Goal: Task Accomplishment & Management: Complete application form

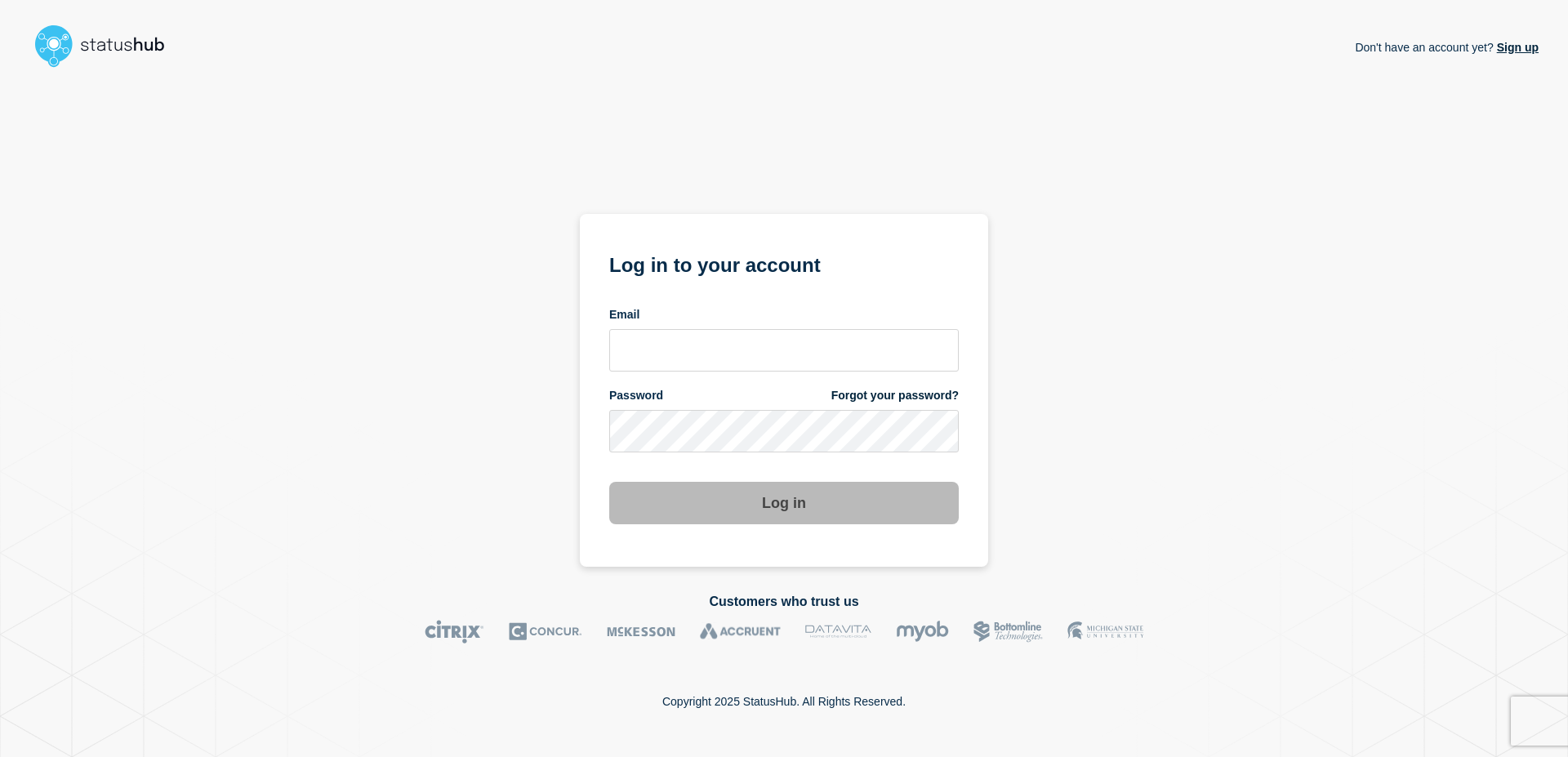
type input "[EMAIL_ADDRESS][DOMAIN_NAME]"
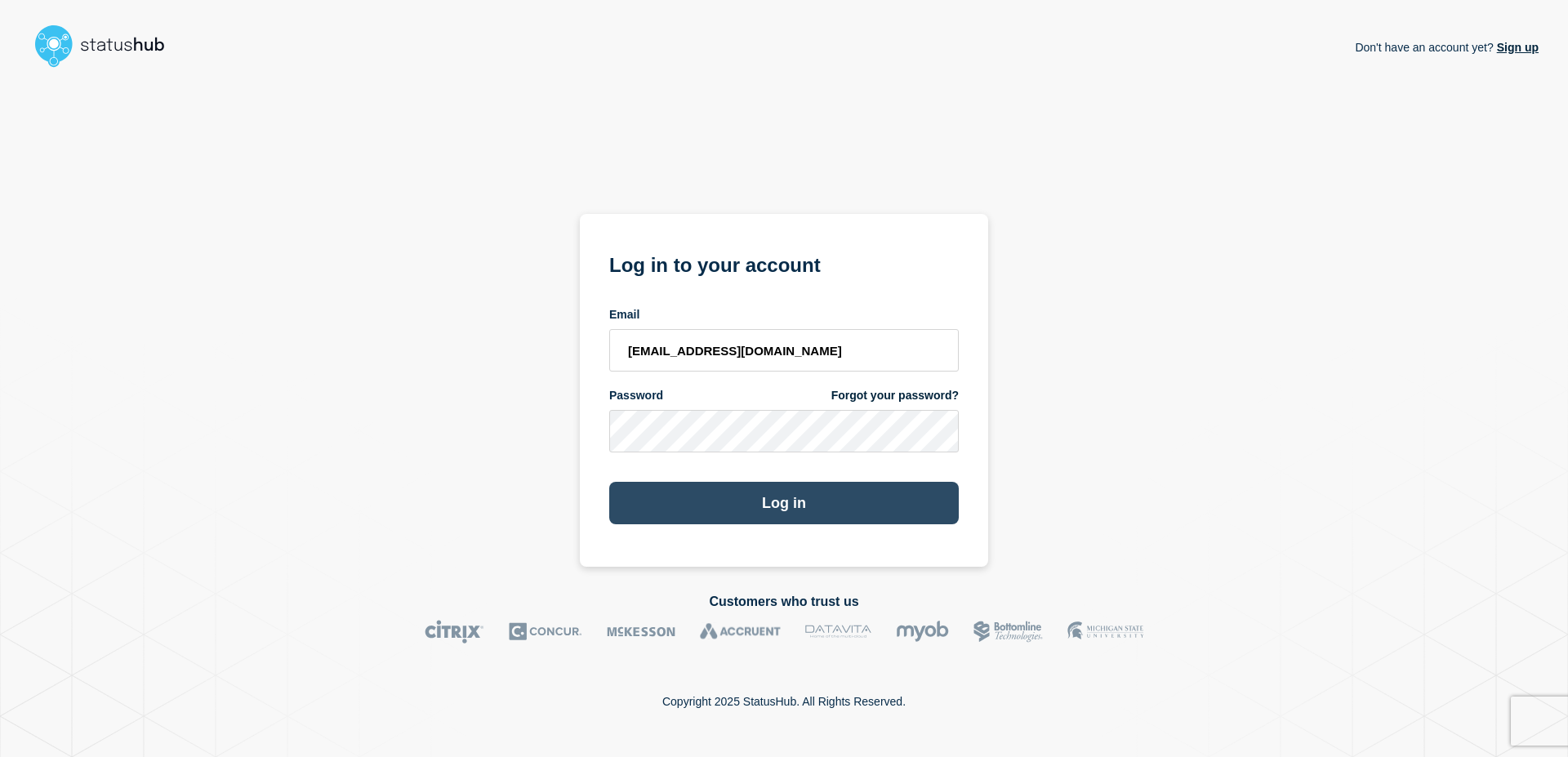
click at [799, 516] on button "Log in" at bounding box center [783, 503] width 349 height 43
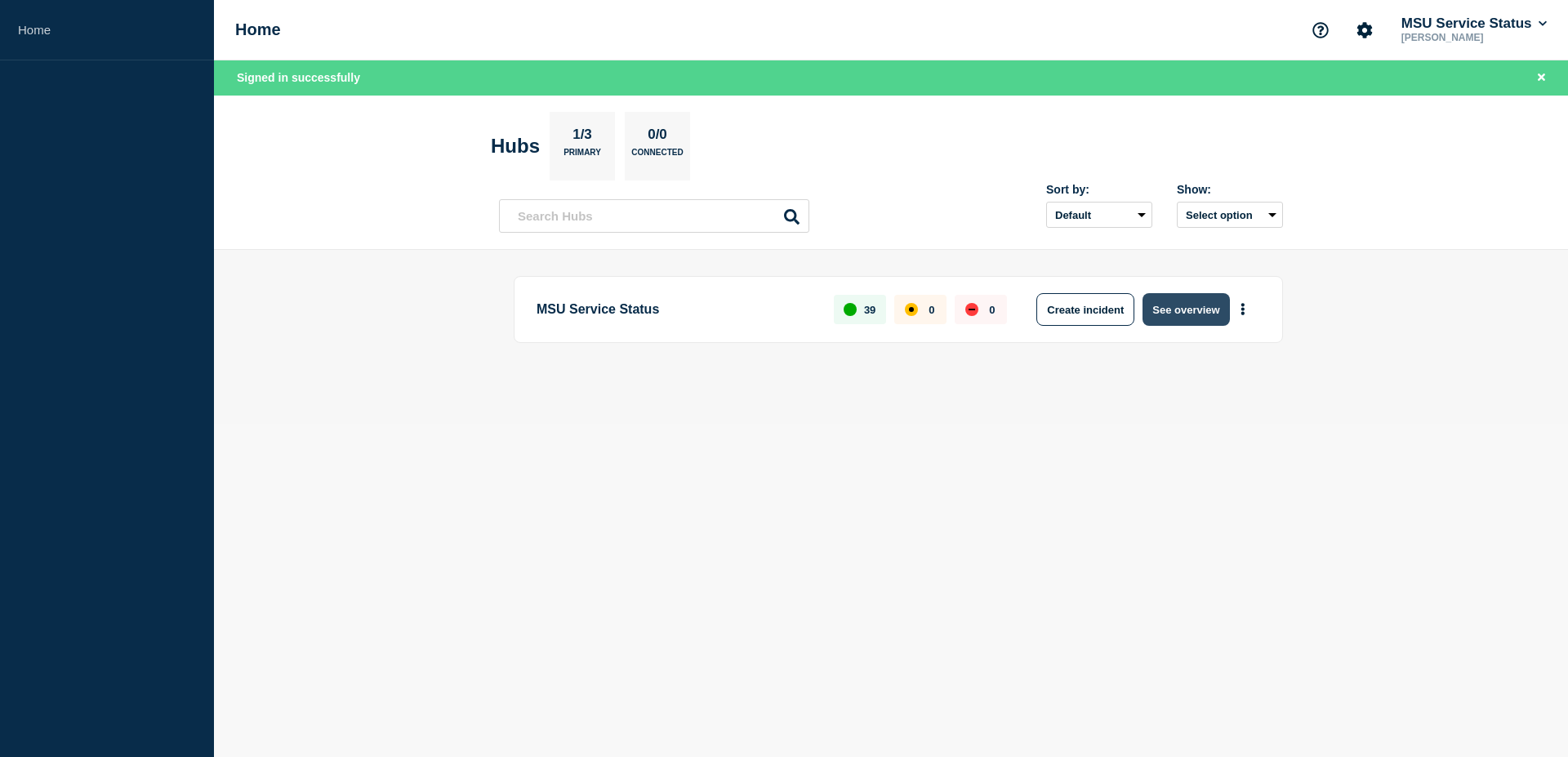
click at [1183, 313] on button "See overview" at bounding box center [1185, 309] width 86 height 33
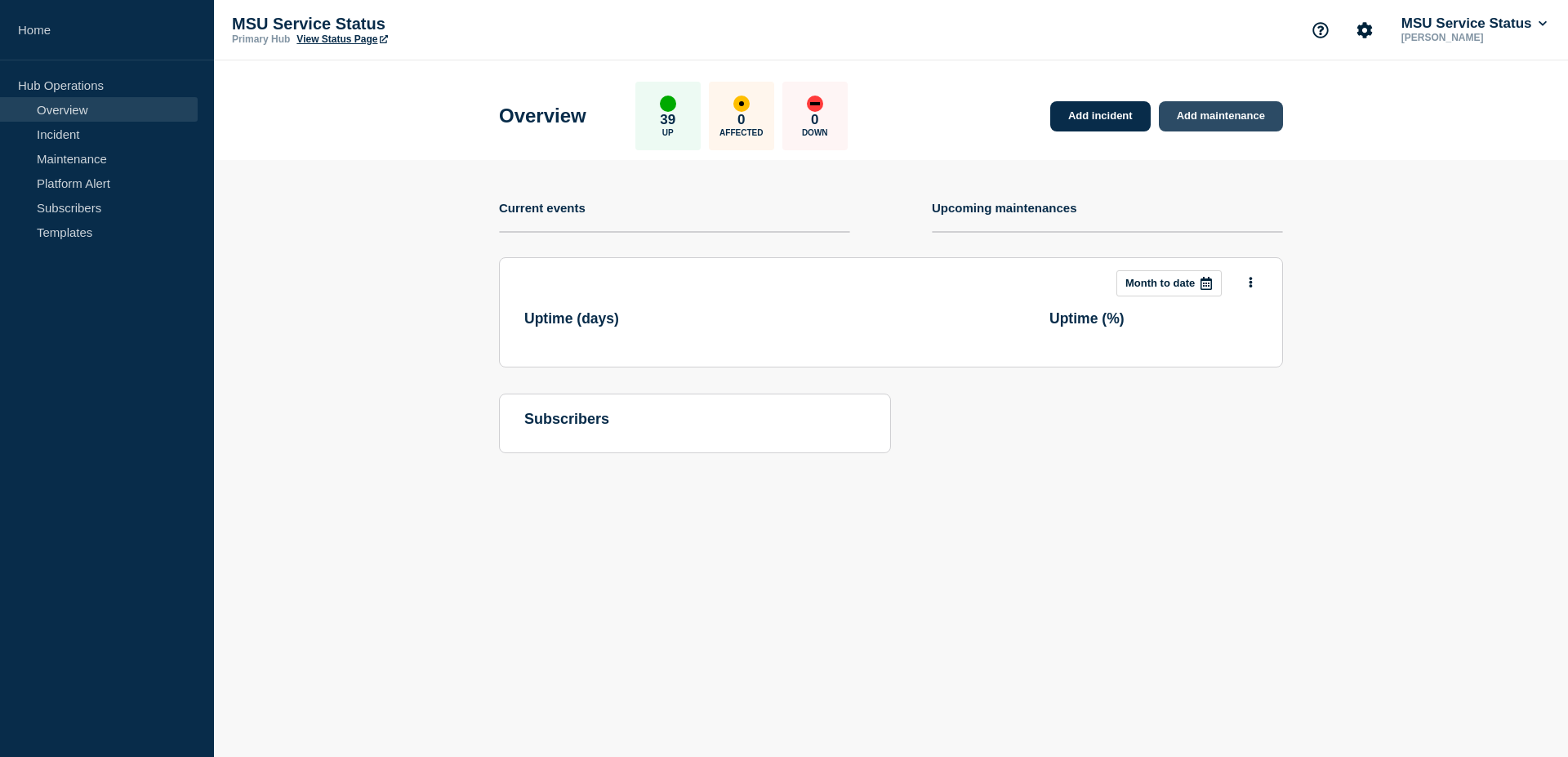
click at [1247, 121] on link "Add maintenance" at bounding box center [1221, 116] width 124 height 31
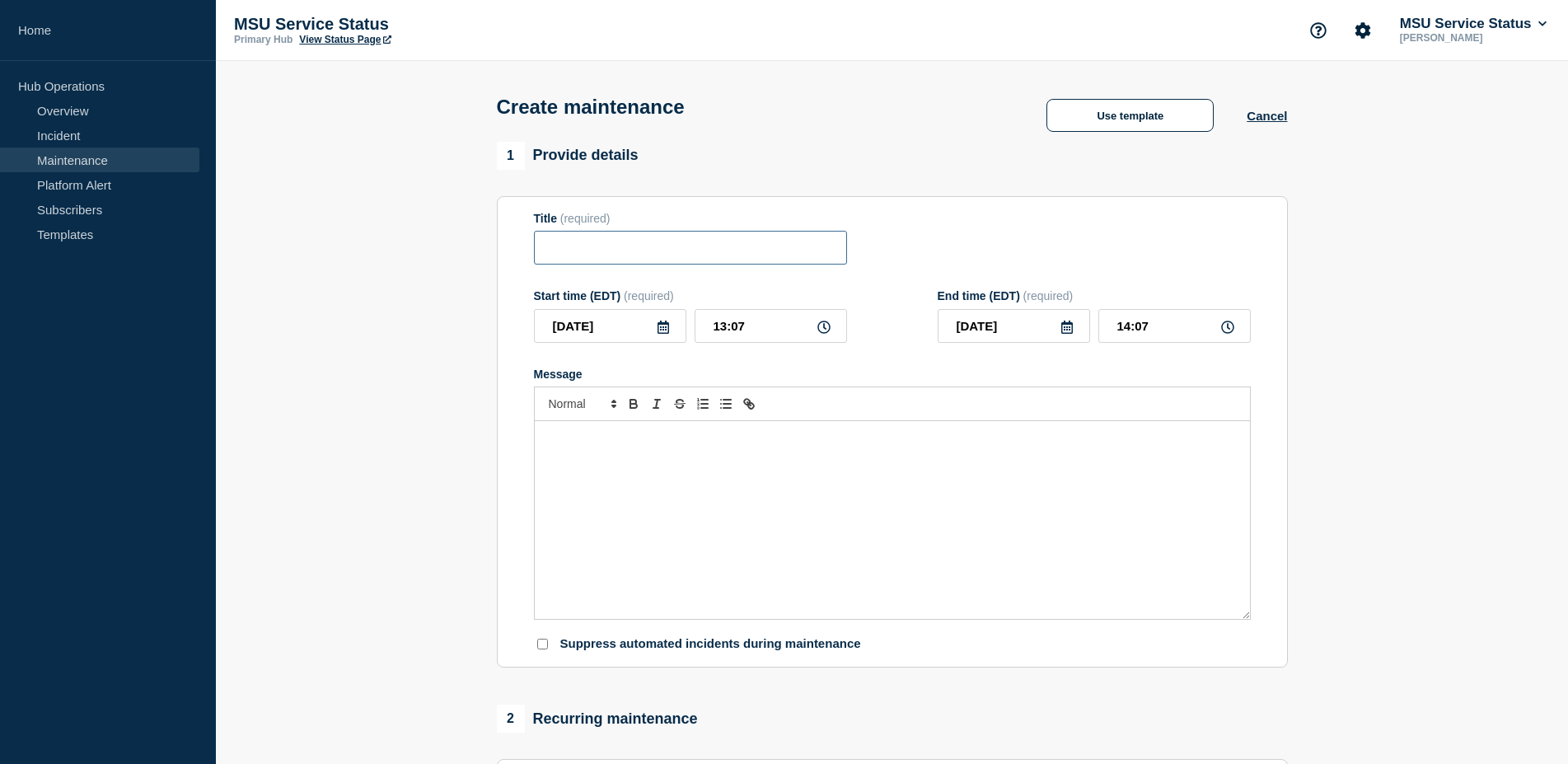
click at [764, 257] on input "Title" at bounding box center [691, 248] width 314 height 34
click at [666, 254] on input "Title" at bounding box center [691, 248] width 314 height 34
paste input "[Maintenance] SIS Financial Aid Portal (SFP) Will Be Unavailable During Planned…"
type input "[Maintenance] SIS Financial Aid Portal (SFP) Will Be Unavailable During Planned…"
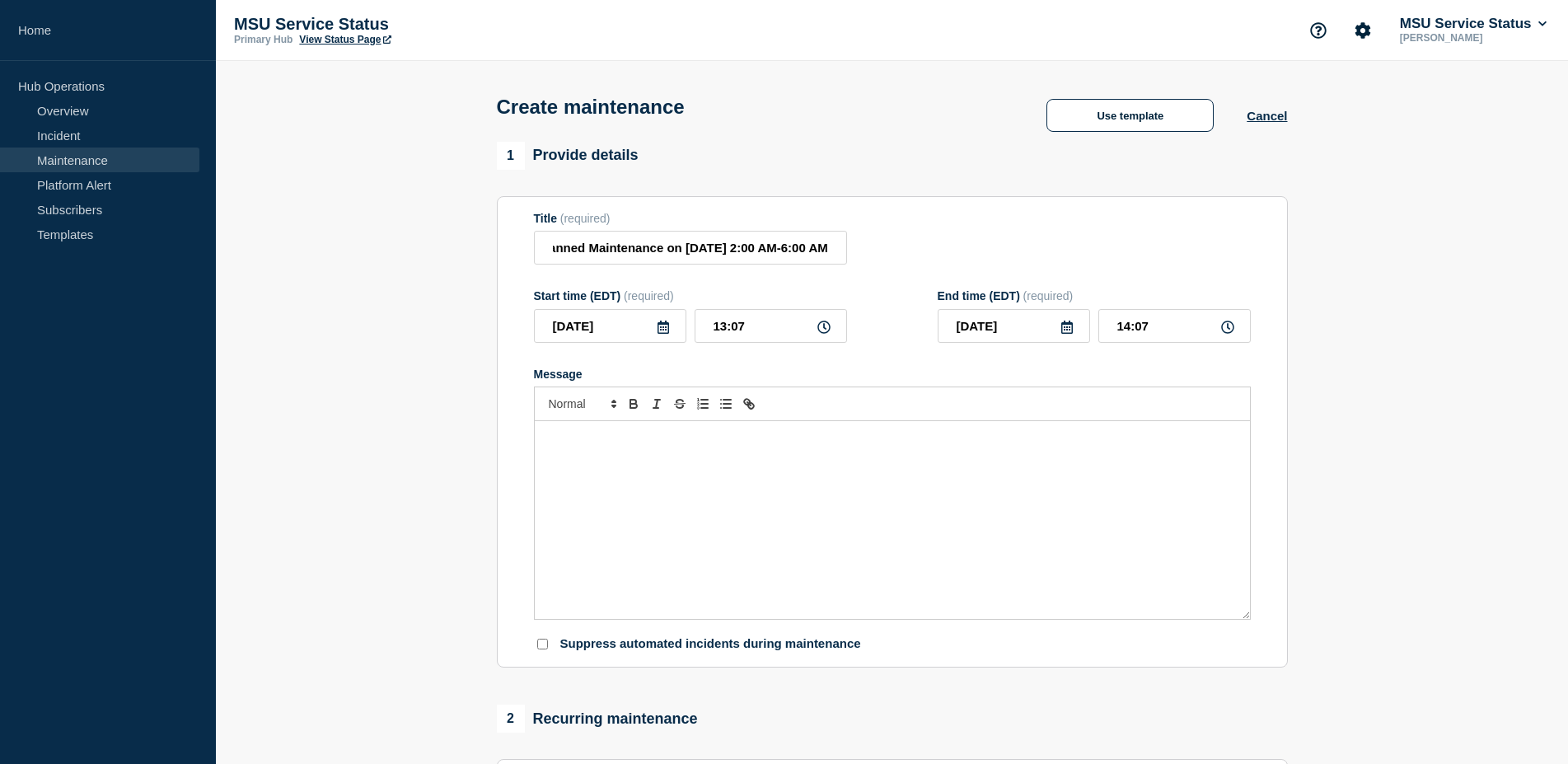
click at [863, 473] on div "Message" at bounding box center [892, 520] width 715 height 198
click at [818, 488] on div "Message" at bounding box center [892, 520] width 715 height 198
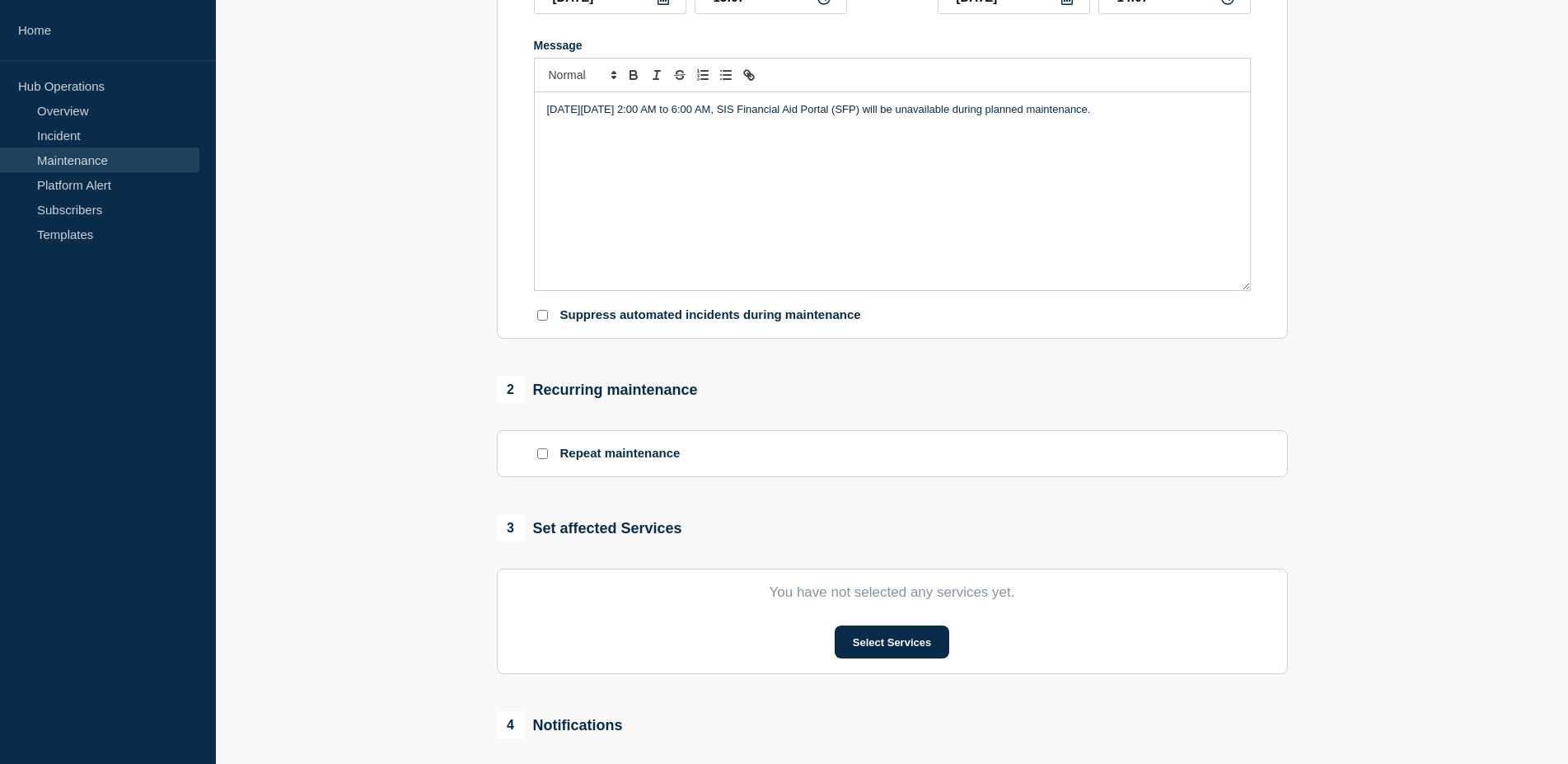
scroll to position [420, 0]
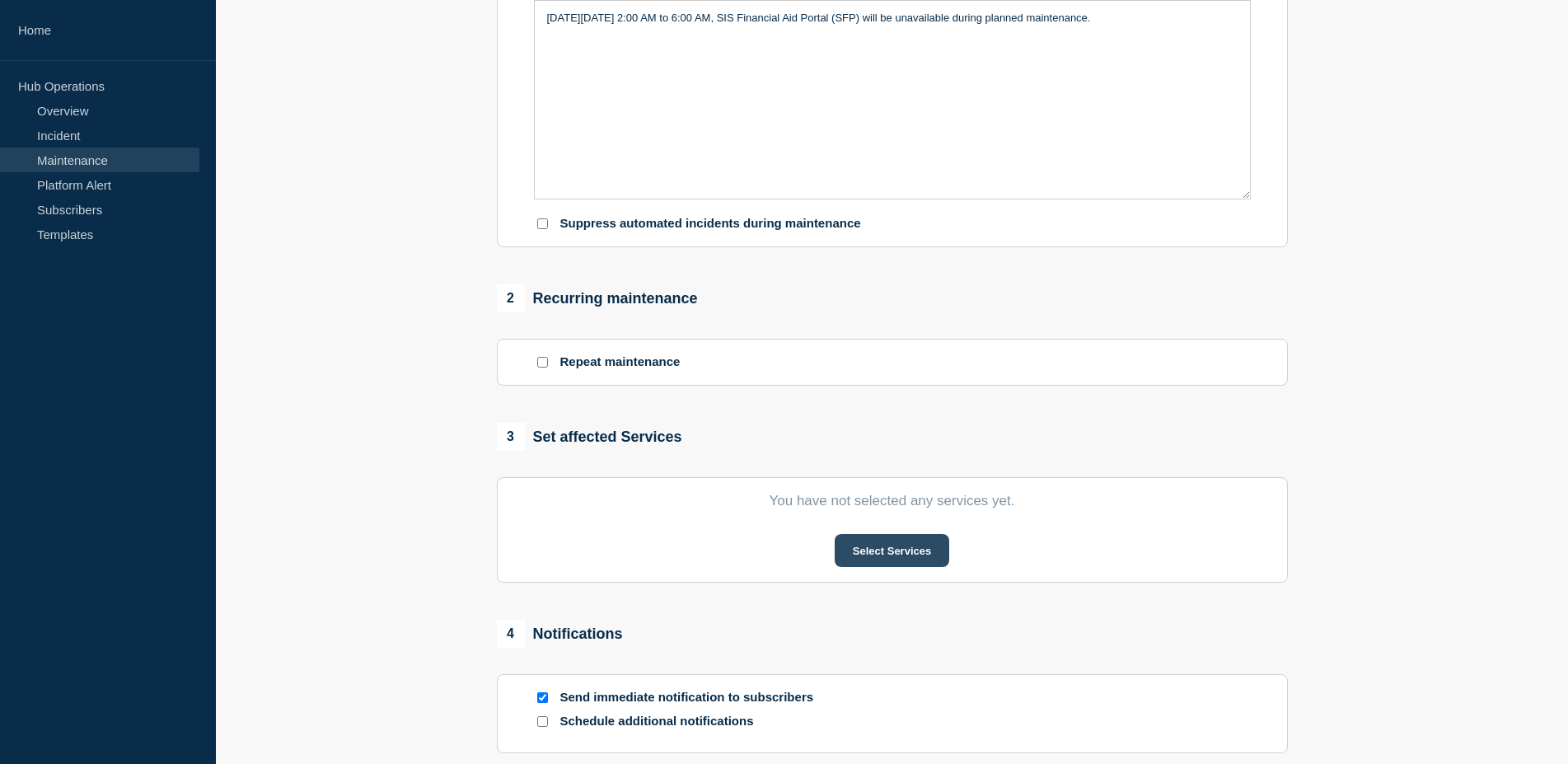
click at [897, 566] on button "Select Services" at bounding box center [892, 550] width 115 height 33
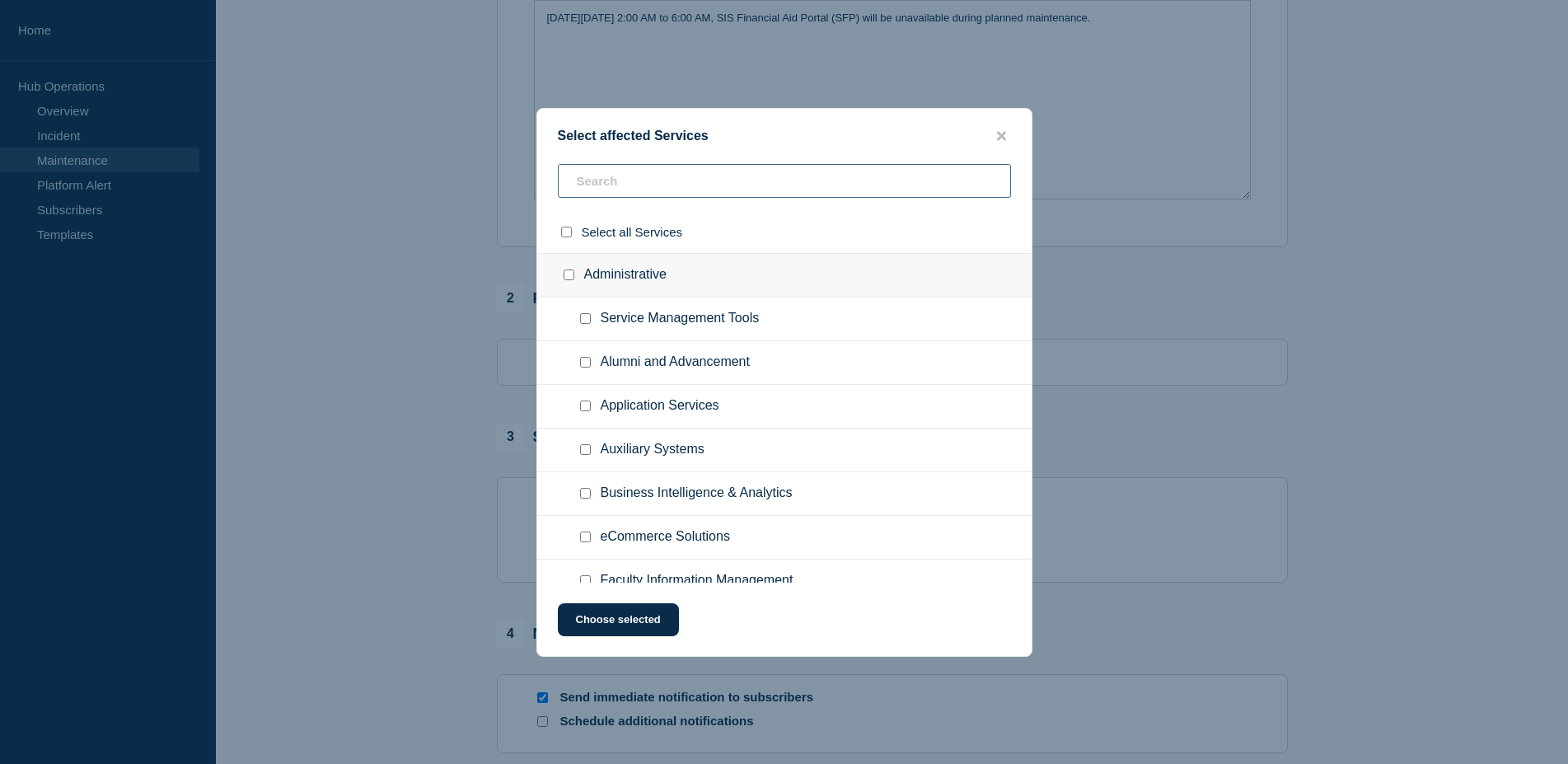
click at [676, 185] on input "text" at bounding box center [785, 181] width 453 height 34
type input "s"
click at [705, 196] on input "text" at bounding box center [785, 181] width 453 height 34
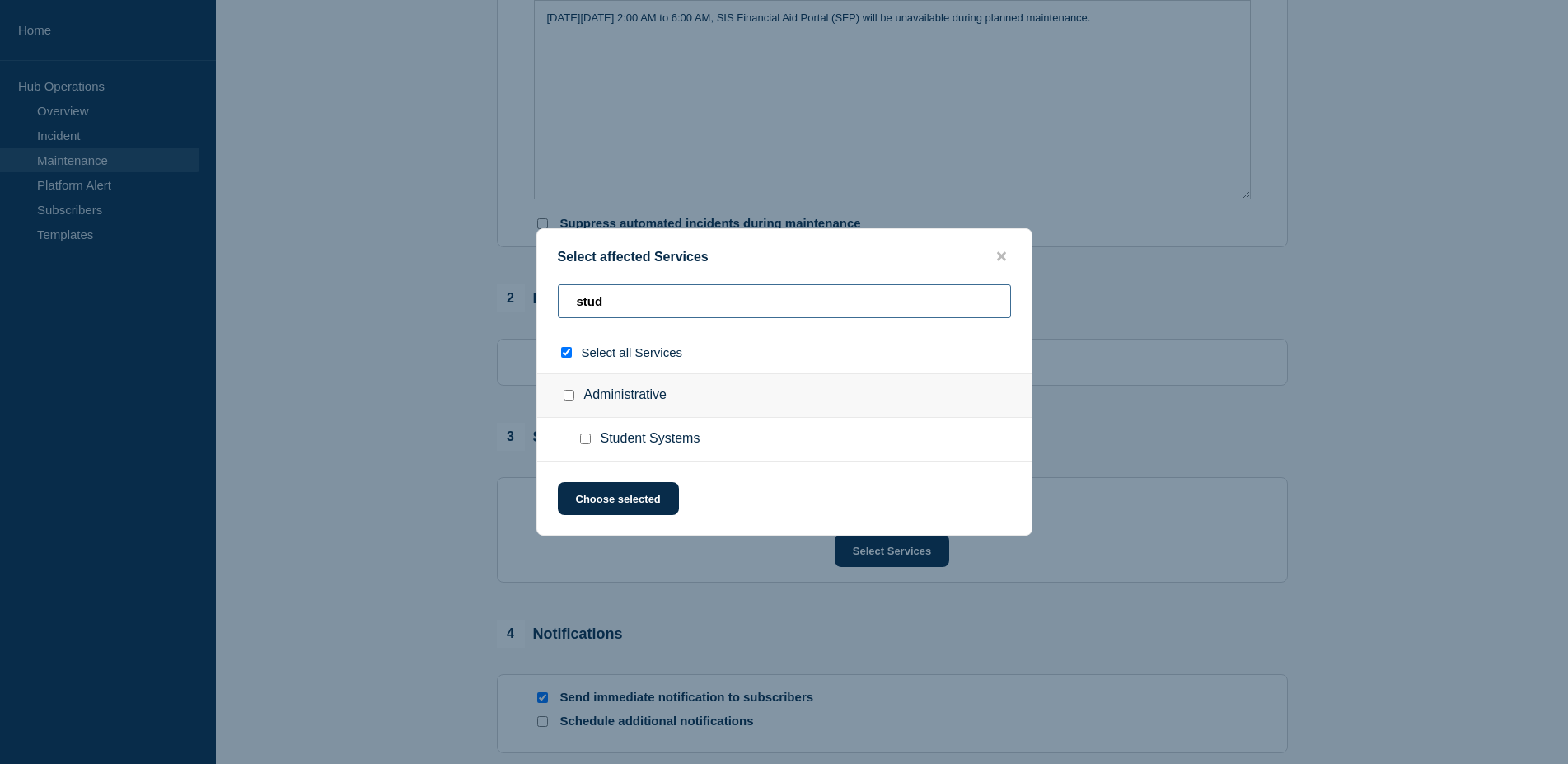
type input "studn"
checkbox input "true"
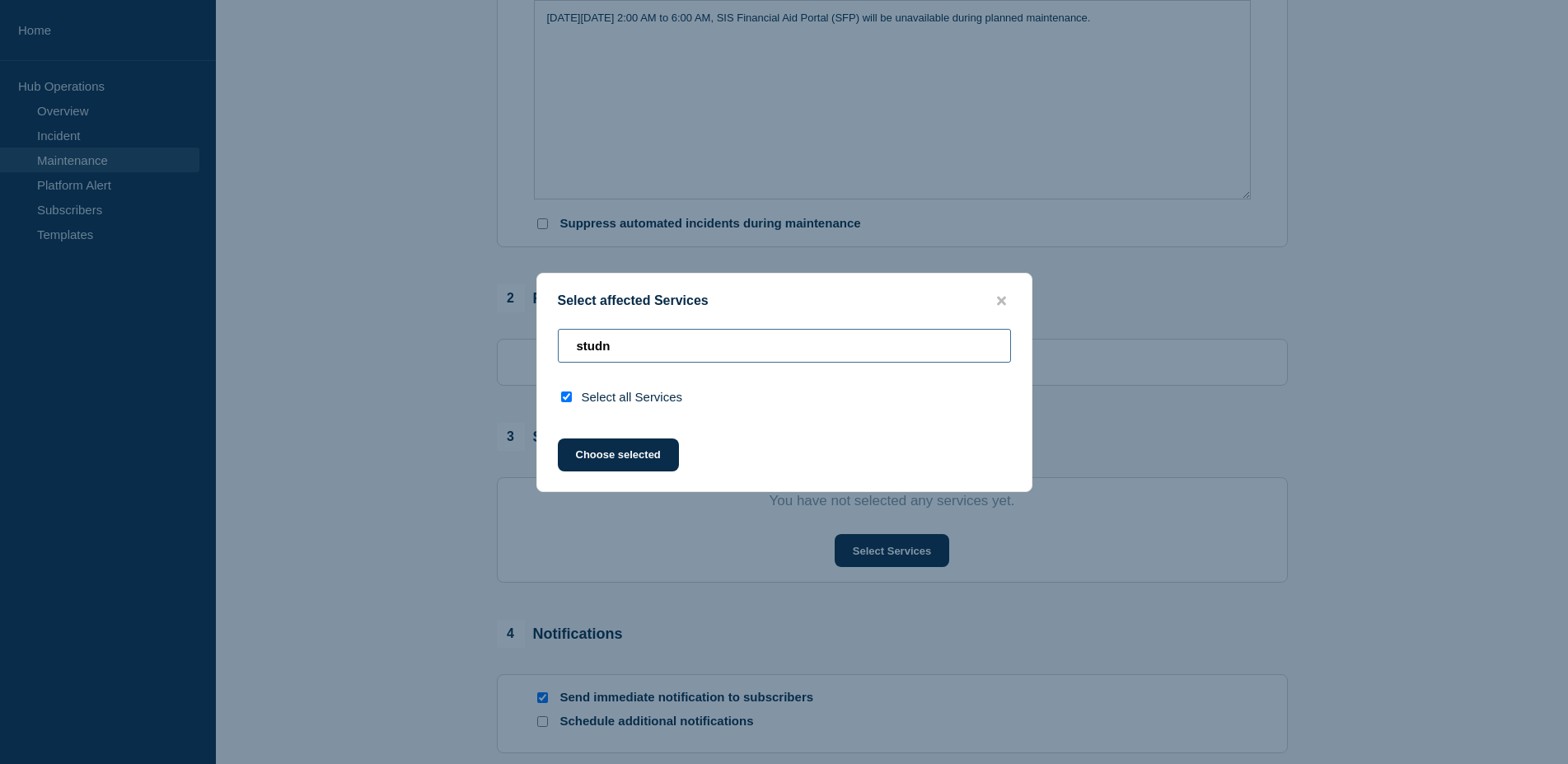
type input "stud"
checkbox input "false"
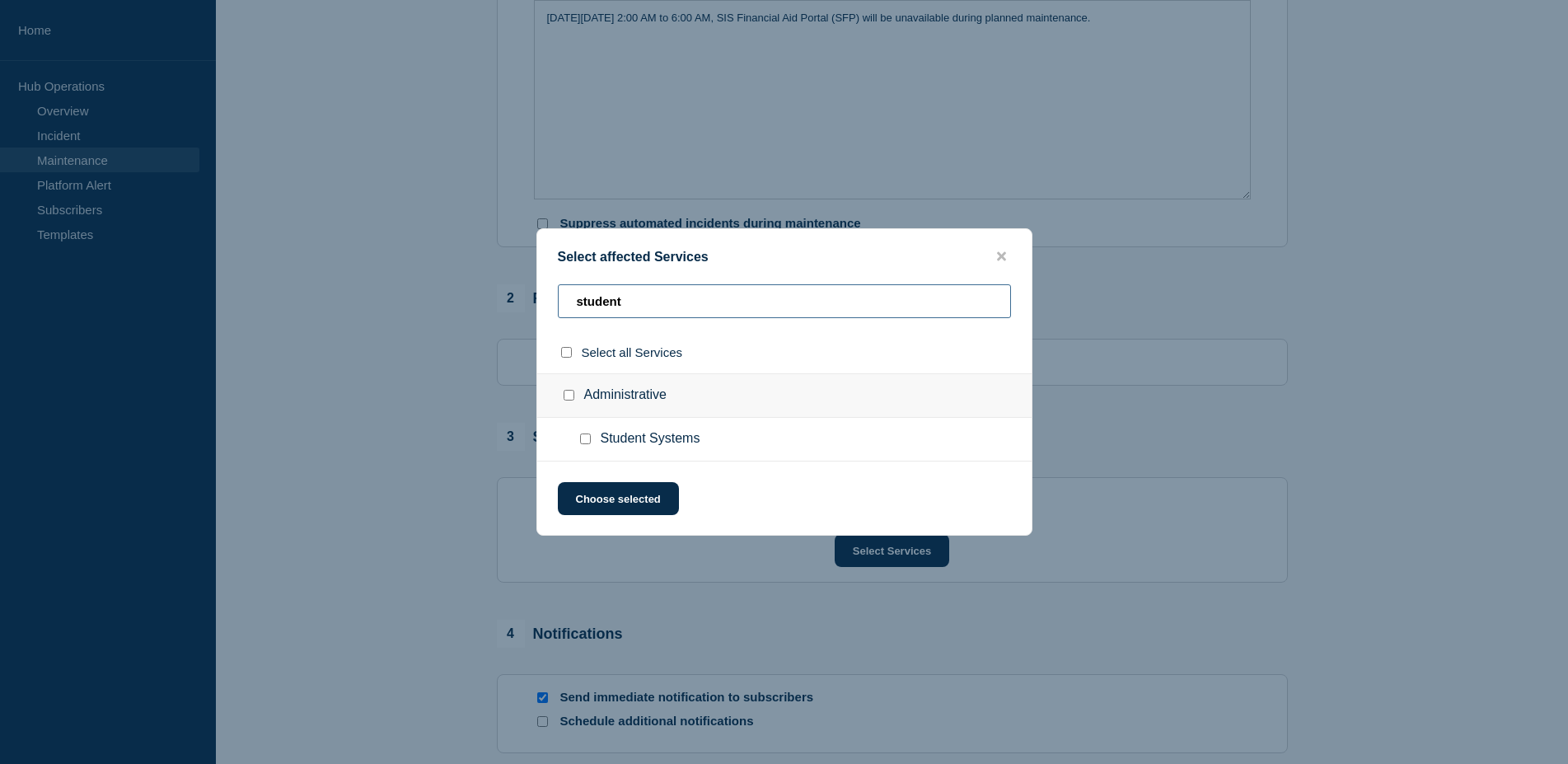
type input "student"
click at [585, 440] on input "Student Systems checkbox" at bounding box center [585, 438] width 11 height 11
checkbox input "true"
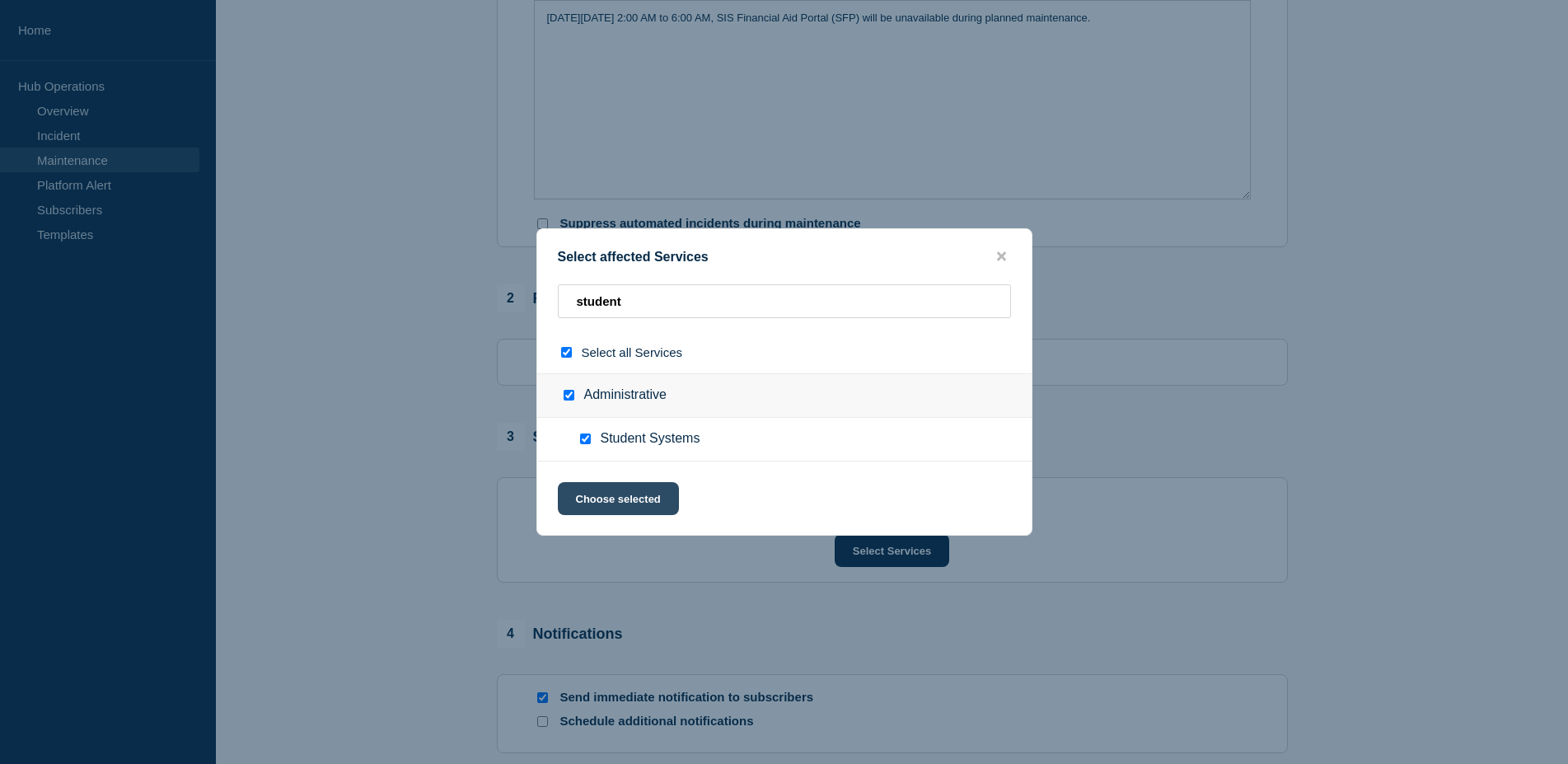
click at [641, 500] on button "Choose selected" at bounding box center [618, 498] width 121 height 33
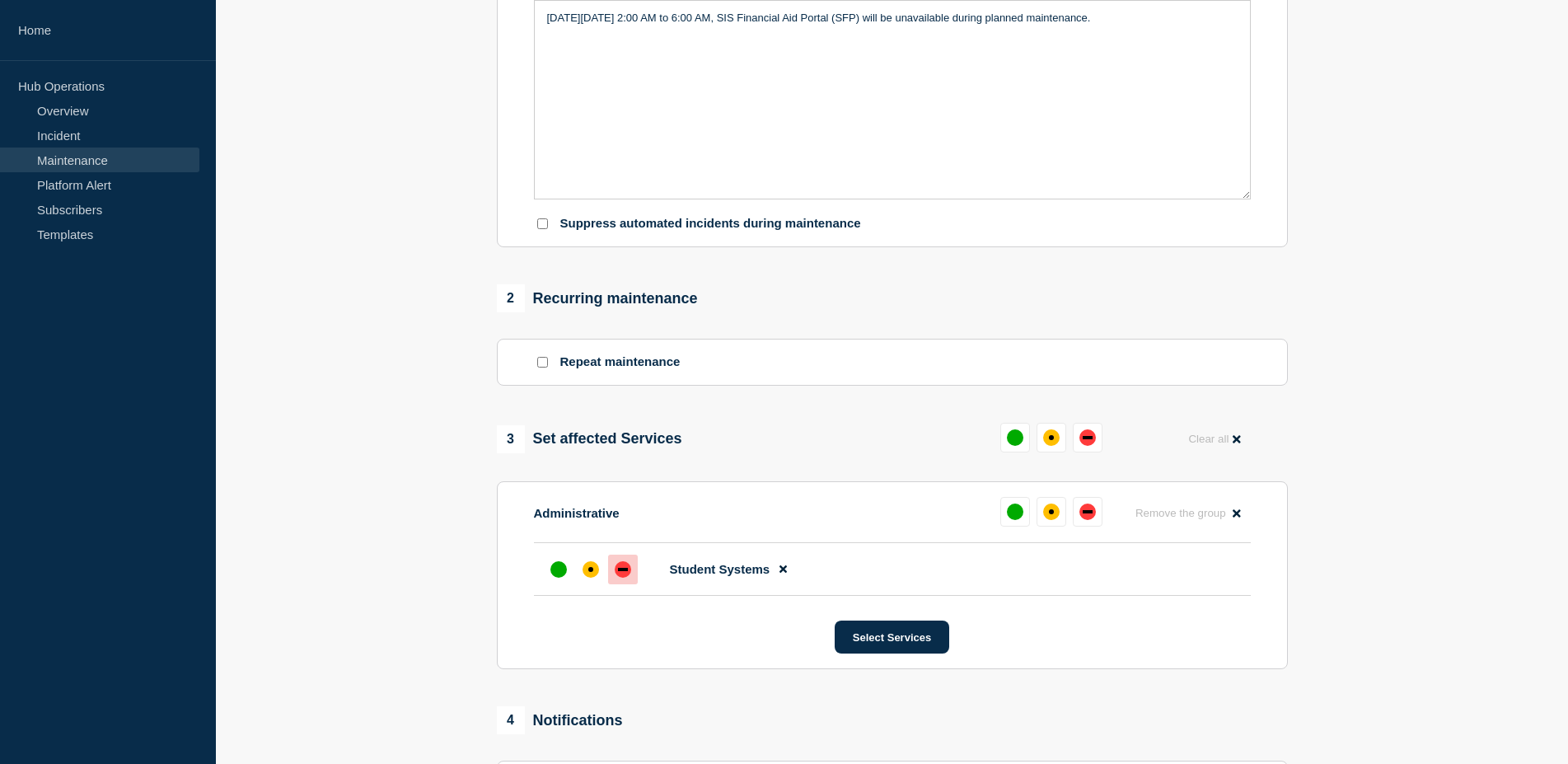
click at [620, 576] on div "down" at bounding box center [622, 569] width 17 height 17
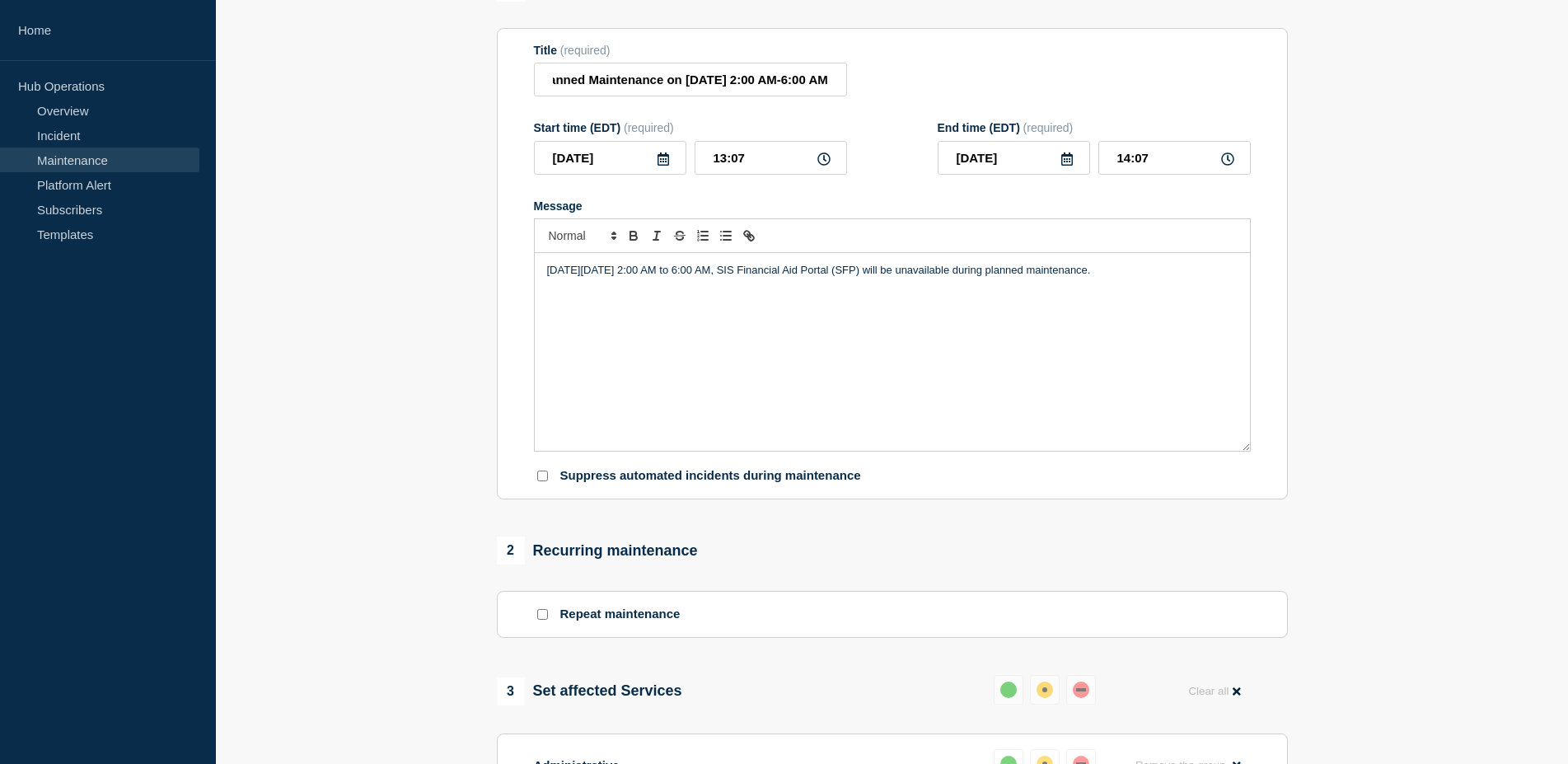
click at [770, 388] on div "On Tuesday, September 16, 2025 from 2:00 AM to 6:00 AM, SIS Financial Aid Porta…" at bounding box center [892, 352] width 715 height 198
click at [1208, 293] on div "On Tuesday, September 16, 2025 from 2:00 AM to 6:00 AM, SIS Financial Aid Porta…" at bounding box center [892, 352] width 715 height 198
click at [589, 172] on input "2025-09-11" at bounding box center [610, 158] width 153 height 34
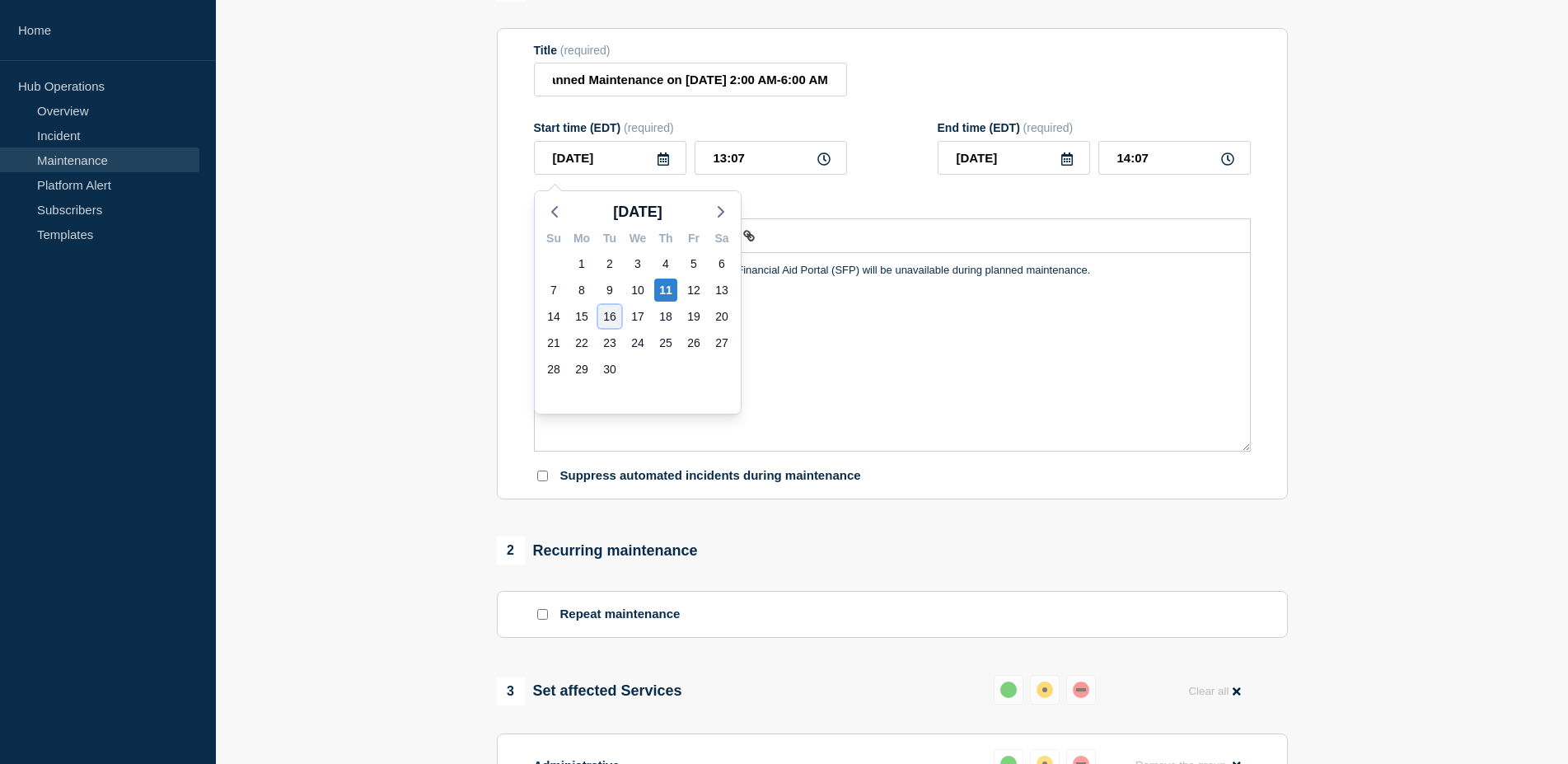
click at [605, 318] on div "16" at bounding box center [609, 316] width 23 height 23
type input "2025-09-16"
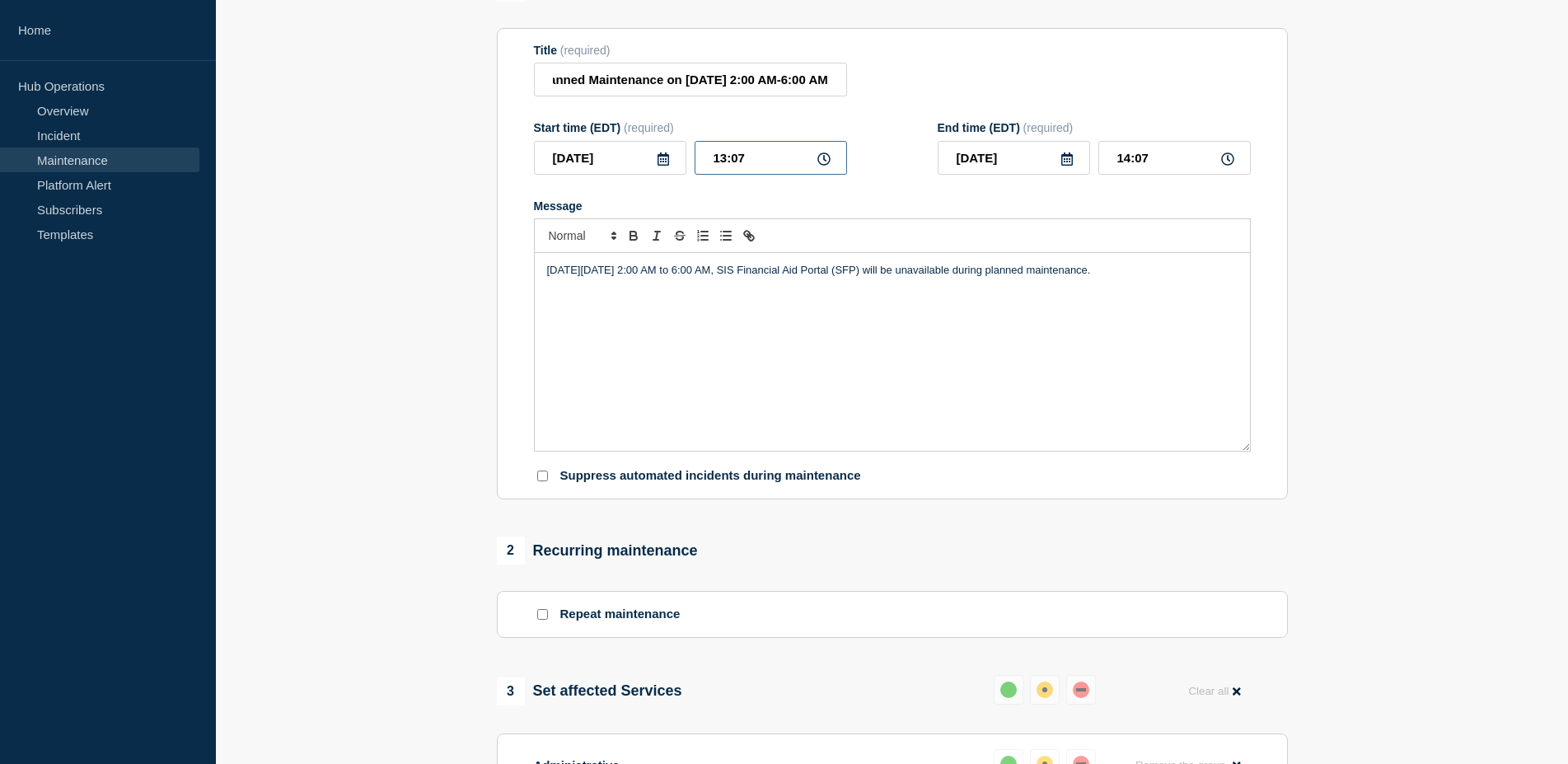
drag, startPoint x: 751, startPoint y: 161, endPoint x: 776, endPoint y: 195, distance: 42.2
click at [694, 170] on input "13:07" at bounding box center [770, 158] width 153 height 34
type input "02:00"
drag, startPoint x: 1161, startPoint y: 160, endPoint x: 1114, endPoint y: 178, distance: 50.3
click at [1099, 166] on input "03:00" at bounding box center [1175, 158] width 153 height 34
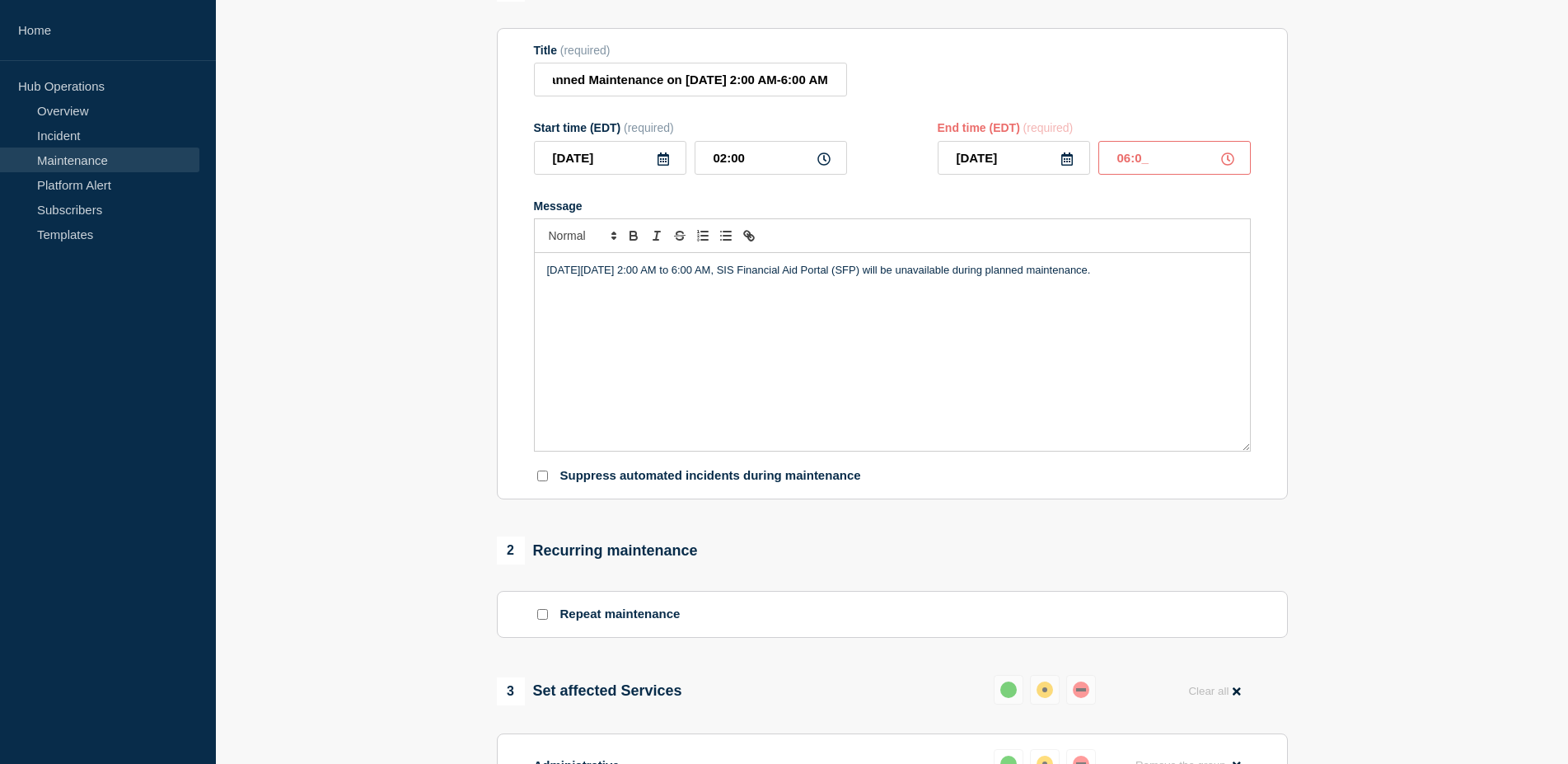
type input "06:00"
click at [1059, 291] on div "On Tuesday, September 16, 2025 from 2:00 AM to 6:00 AM, SIS Financial Aid Porta…" at bounding box center [892, 352] width 715 height 198
click at [1223, 299] on div "On Tuesday, September 16, 2025 from 2:00 AM to 6:00 AM, SIS Financial Aid Porta…" at bounding box center [892, 352] width 715 height 198
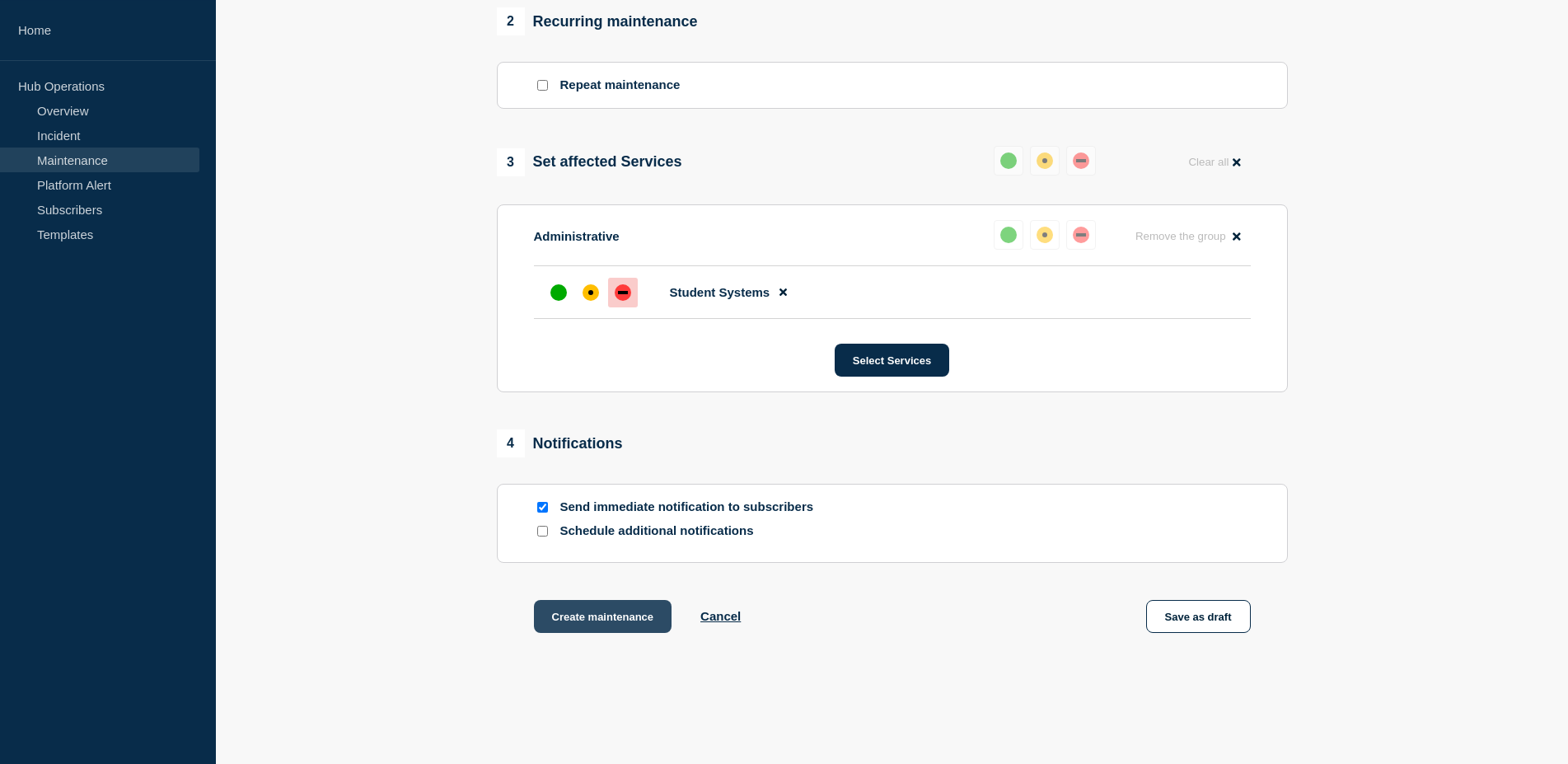
scroll to position [770, 0]
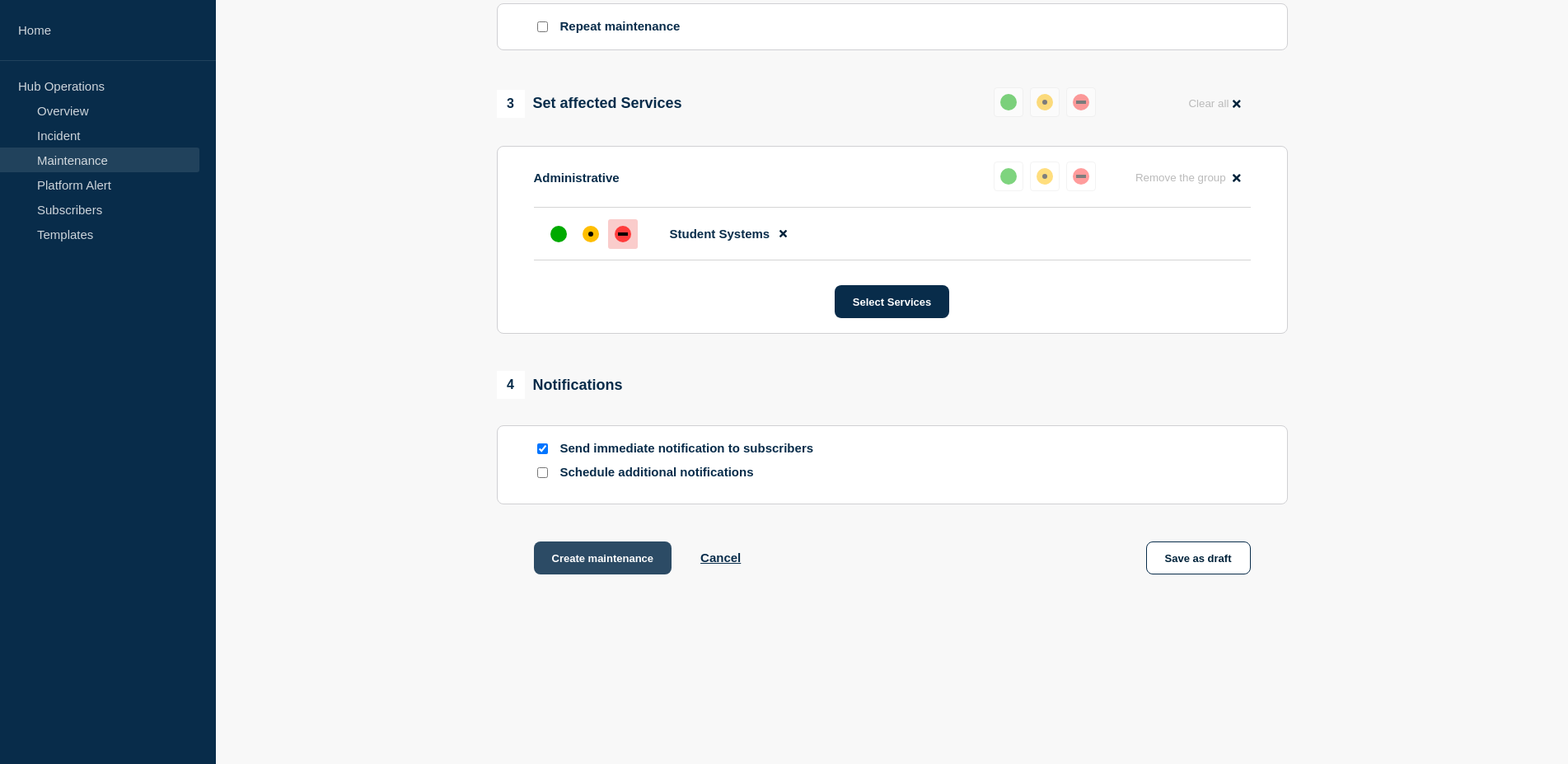
click at [621, 571] on button "Create maintenance" at bounding box center [603, 557] width 139 height 33
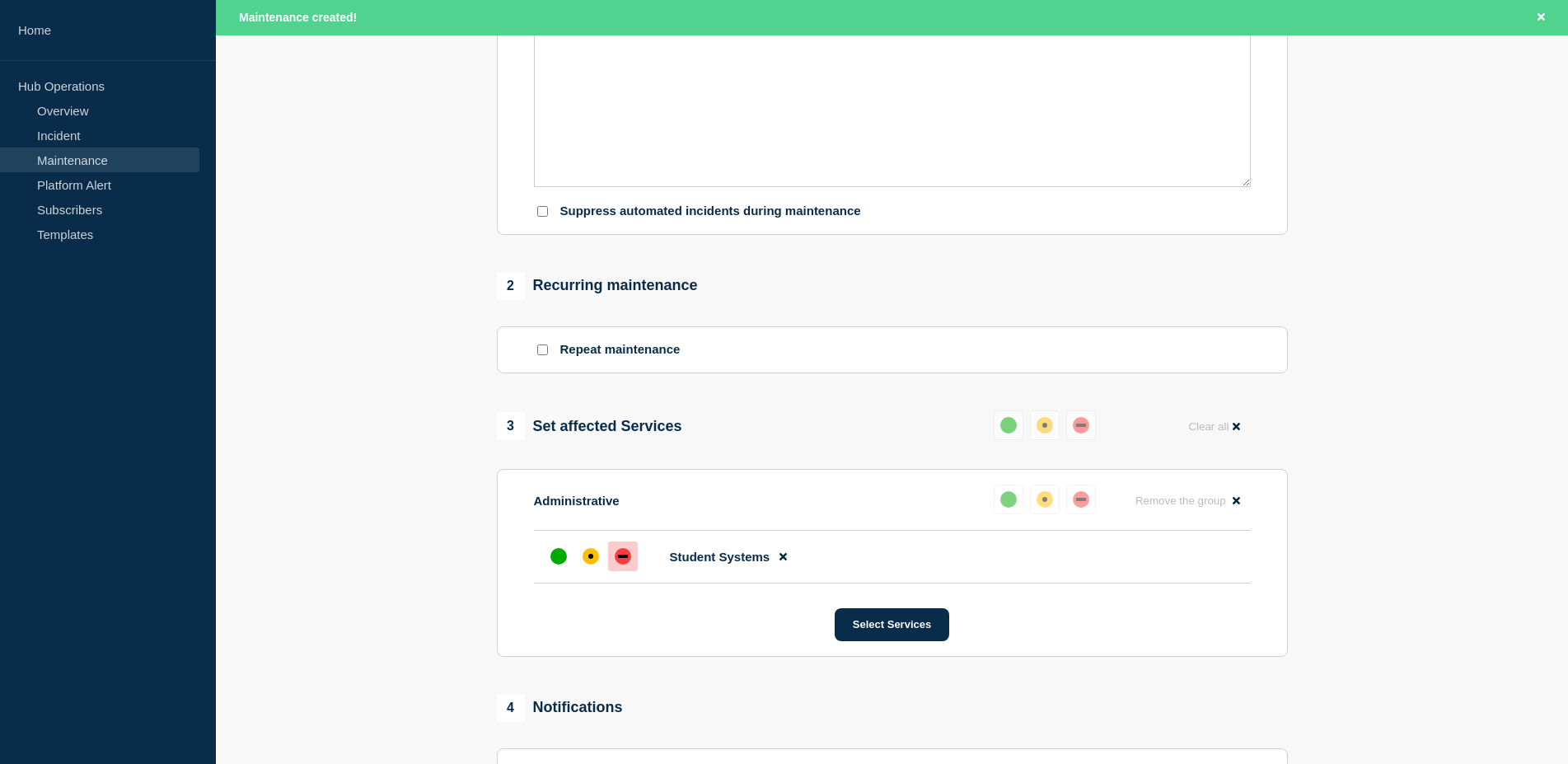
scroll to position [652, 0]
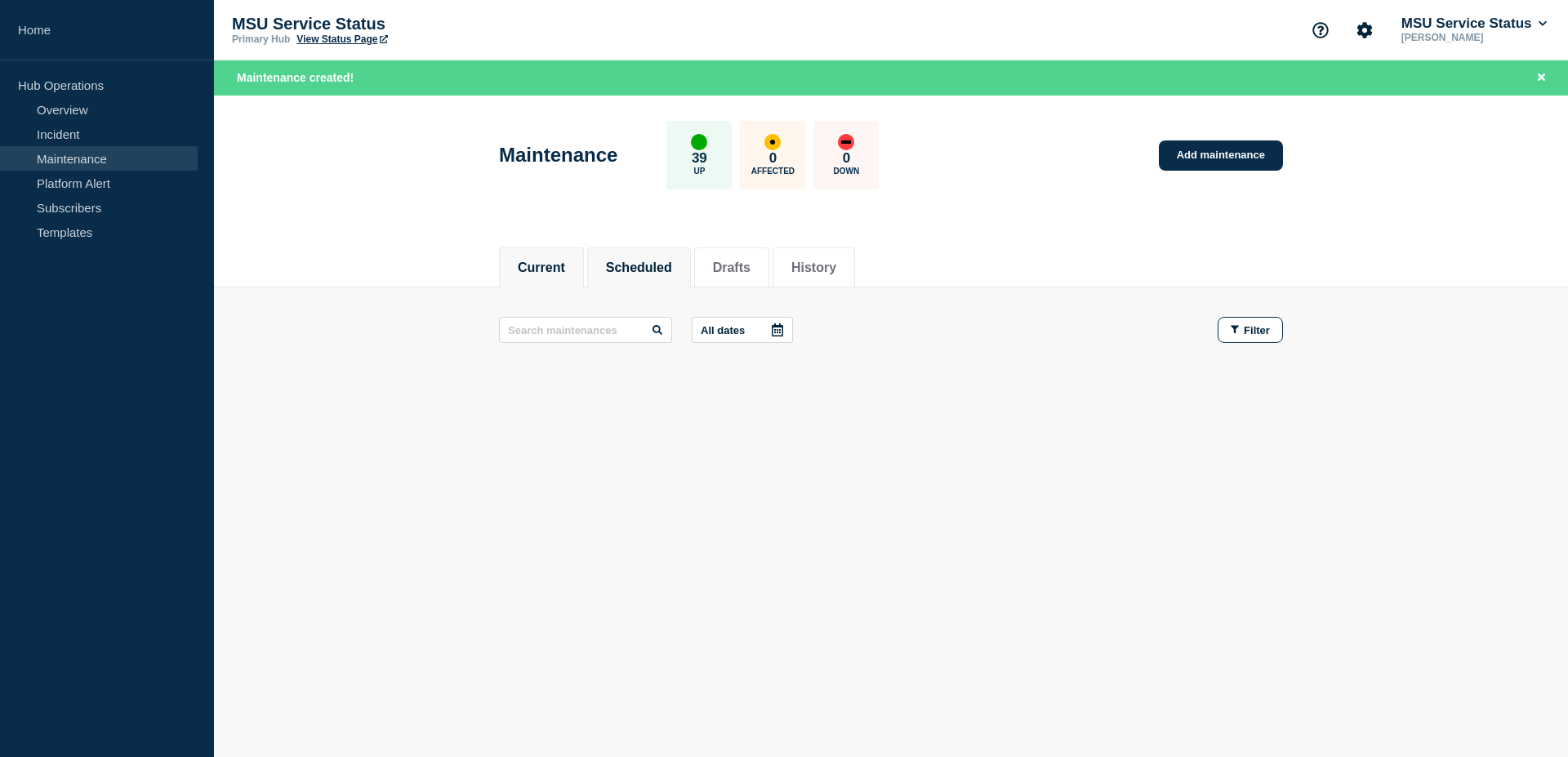
click at [654, 273] on button "Scheduled" at bounding box center [638, 267] width 66 height 15
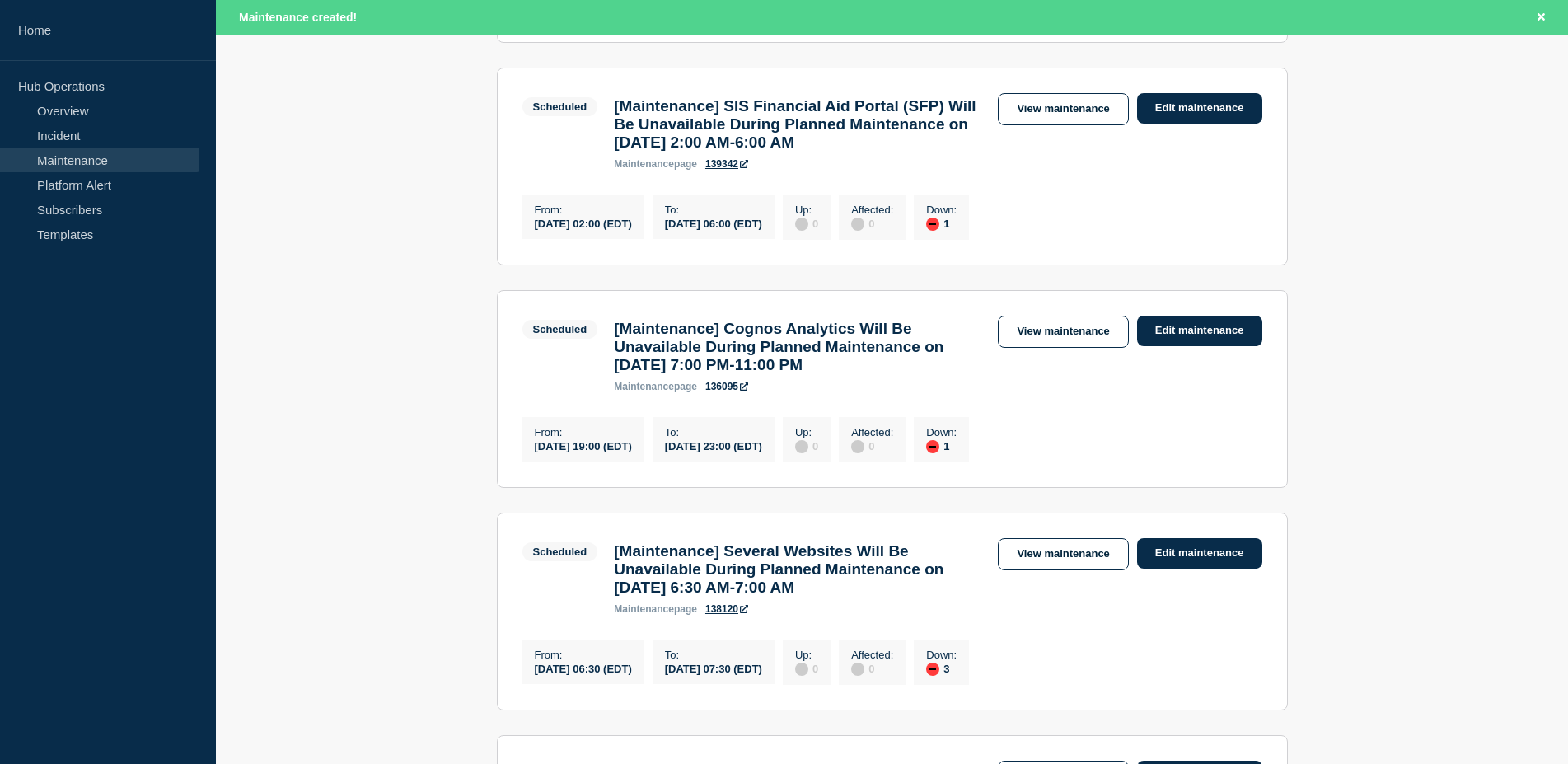
scroll to position [672, 0]
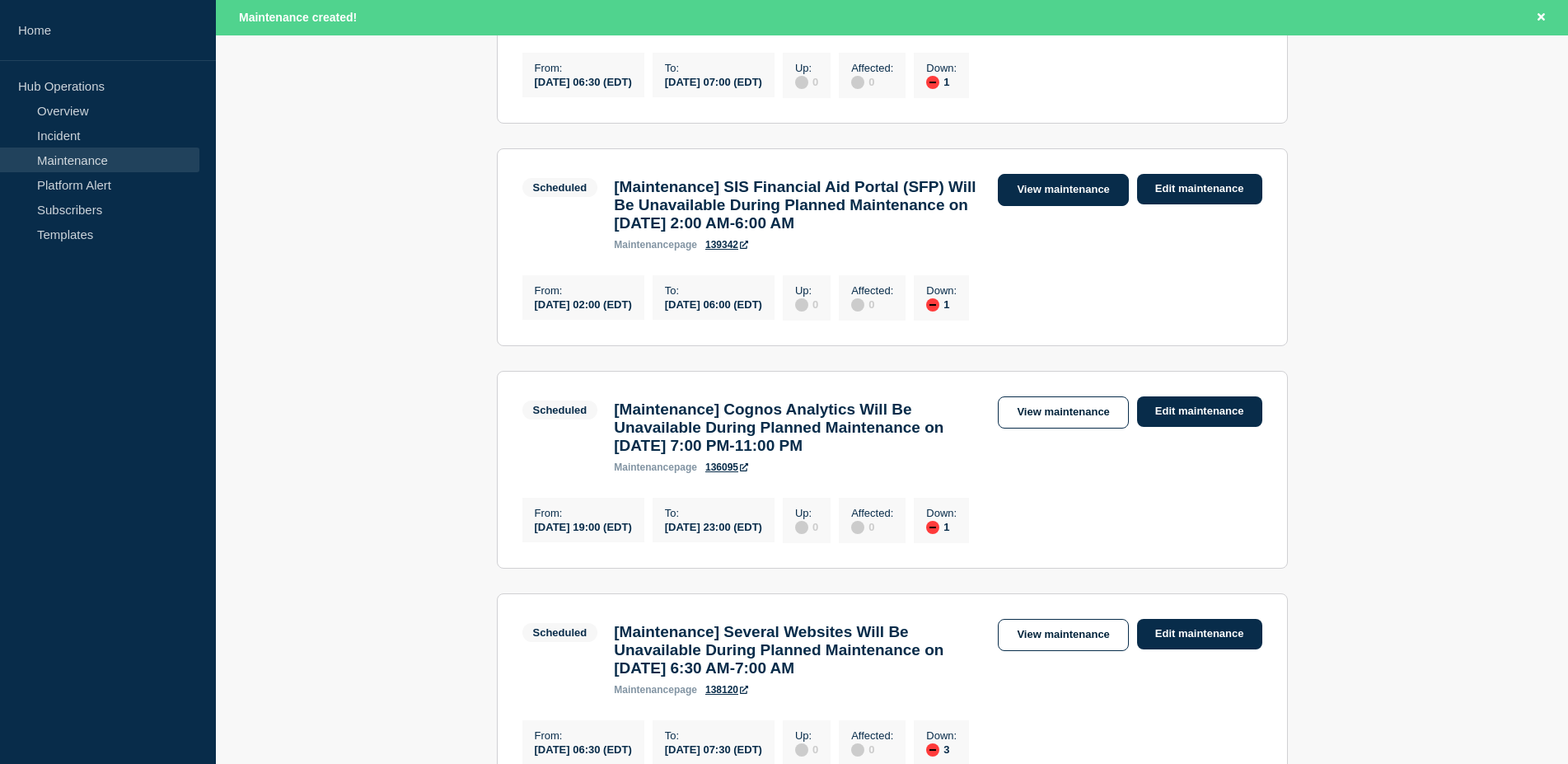
click at [1109, 206] on link "View maintenance" at bounding box center [1063, 190] width 130 height 32
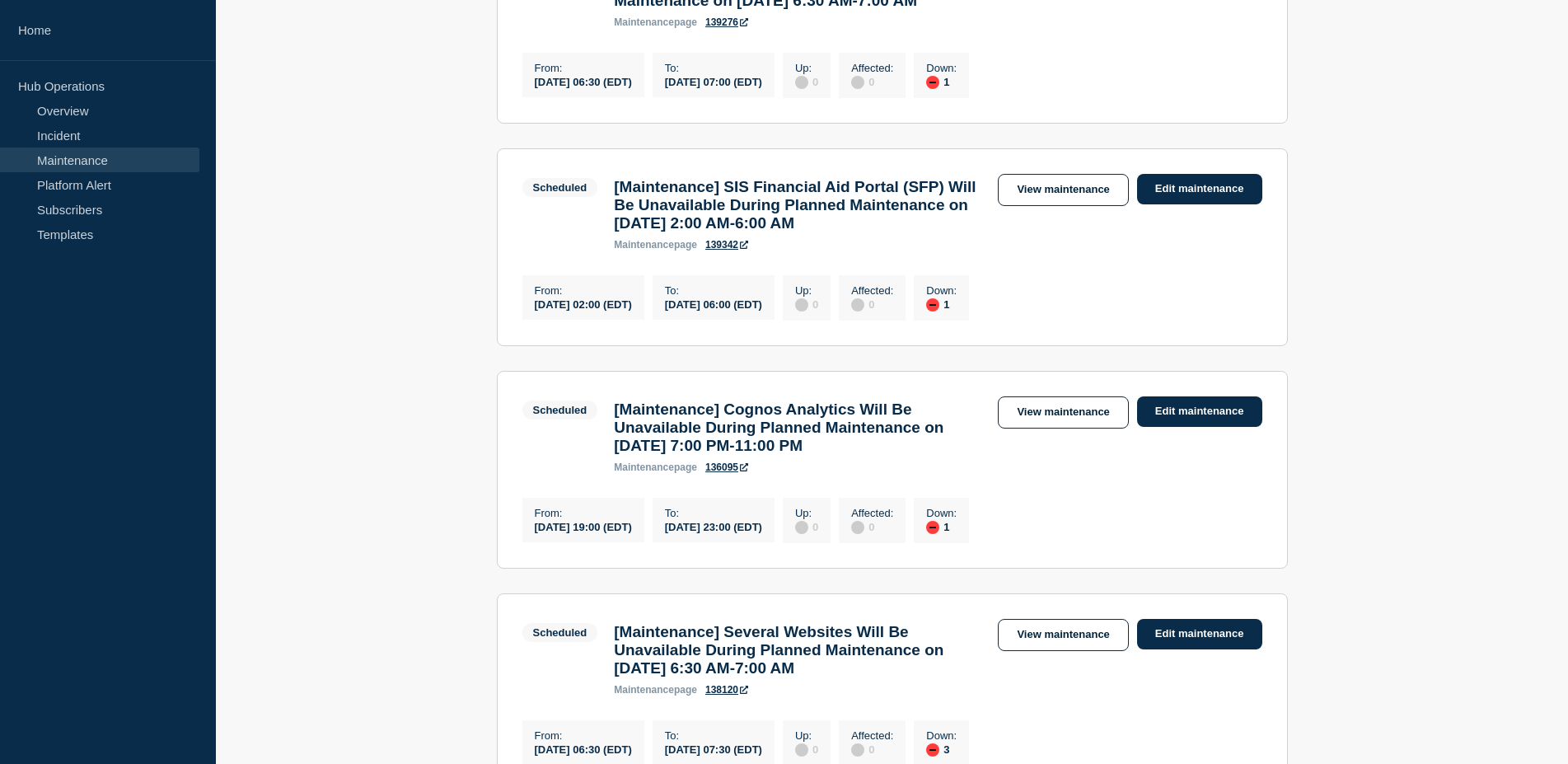
scroll to position [637, 0]
click at [732, 252] on link "139342" at bounding box center [726, 246] width 43 height 12
